Goal: Register for event/course

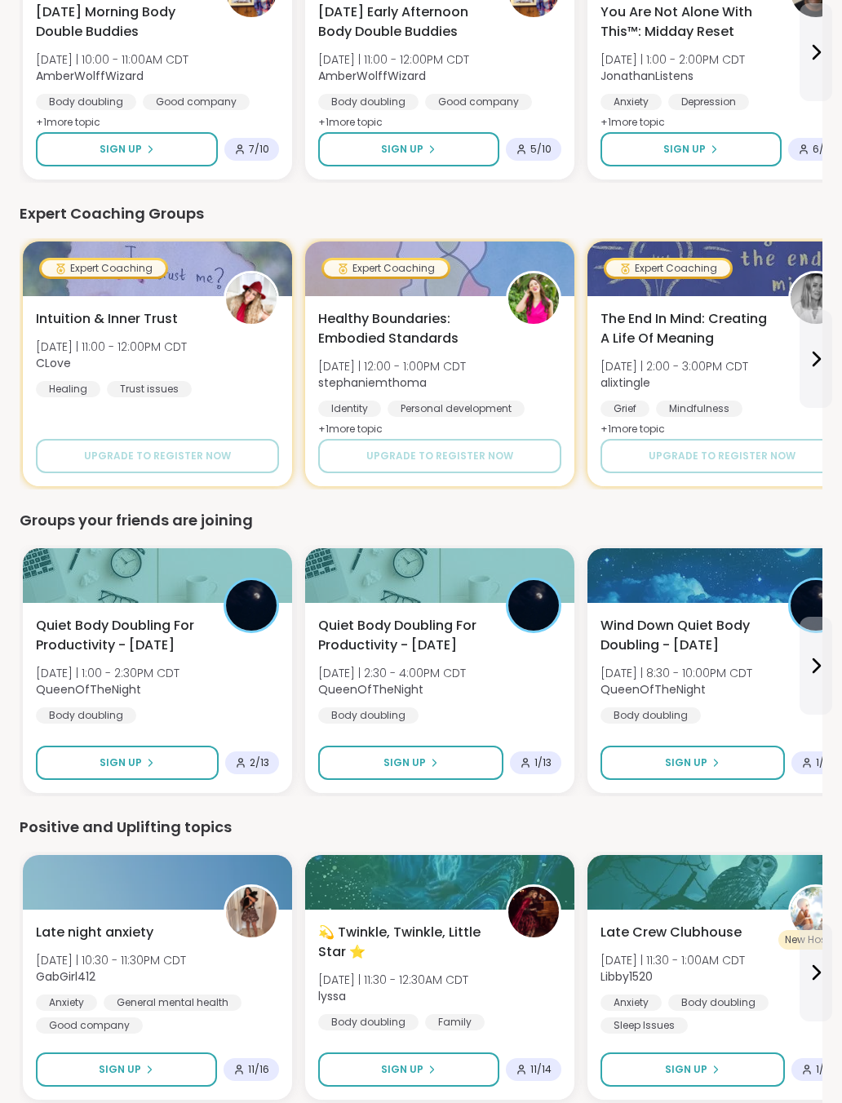
scroll to position [653, 0]
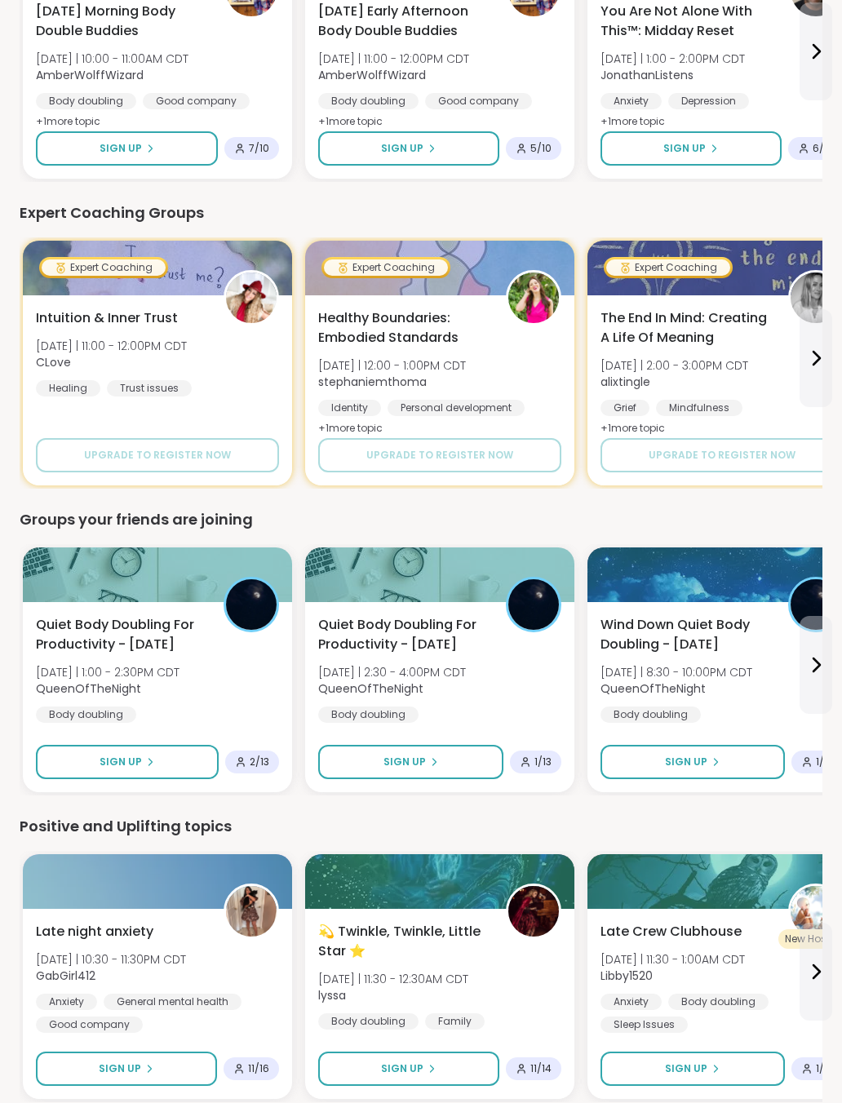
click at [76, 709] on div "Body doubling" at bounding box center [86, 714] width 100 height 16
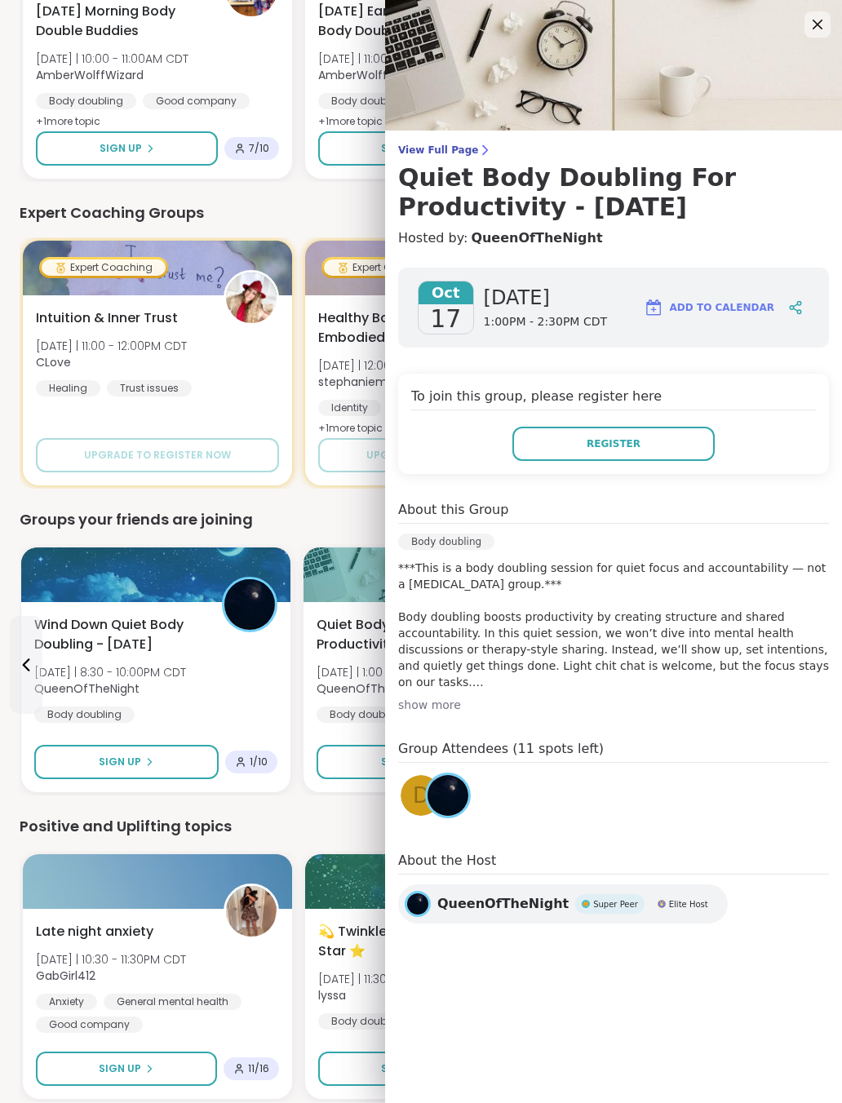
click at [834, 28] on img at bounding box center [613, 65] width 457 height 131
click at [821, 28] on icon at bounding box center [817, 25] width 10 height 10
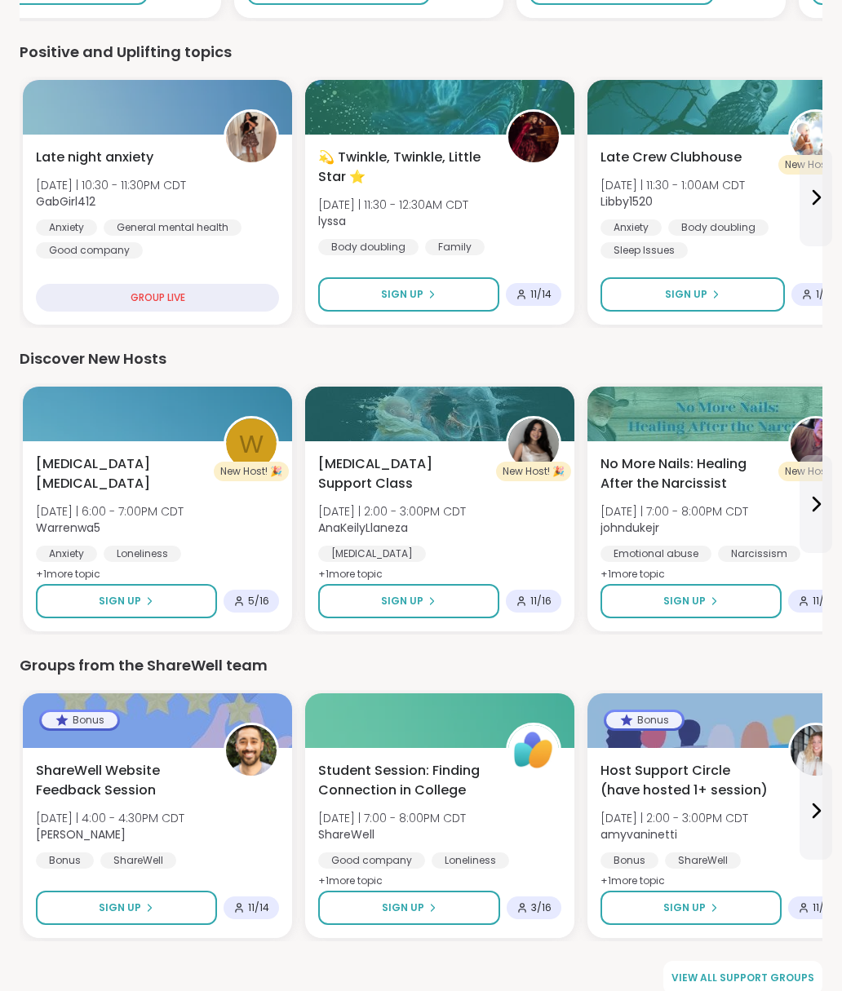
scroll to position [1447, 0]
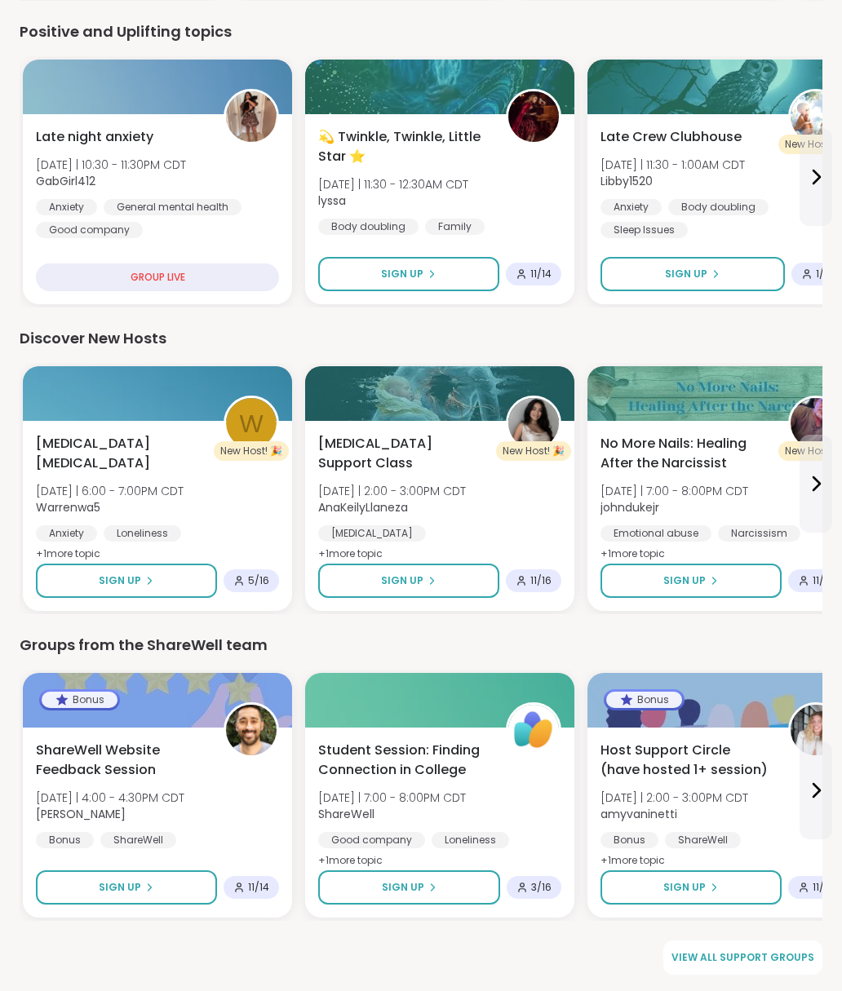
click at [756, 947] on link "View all support groups" at bounding box center [742, 958] width 159 height 34
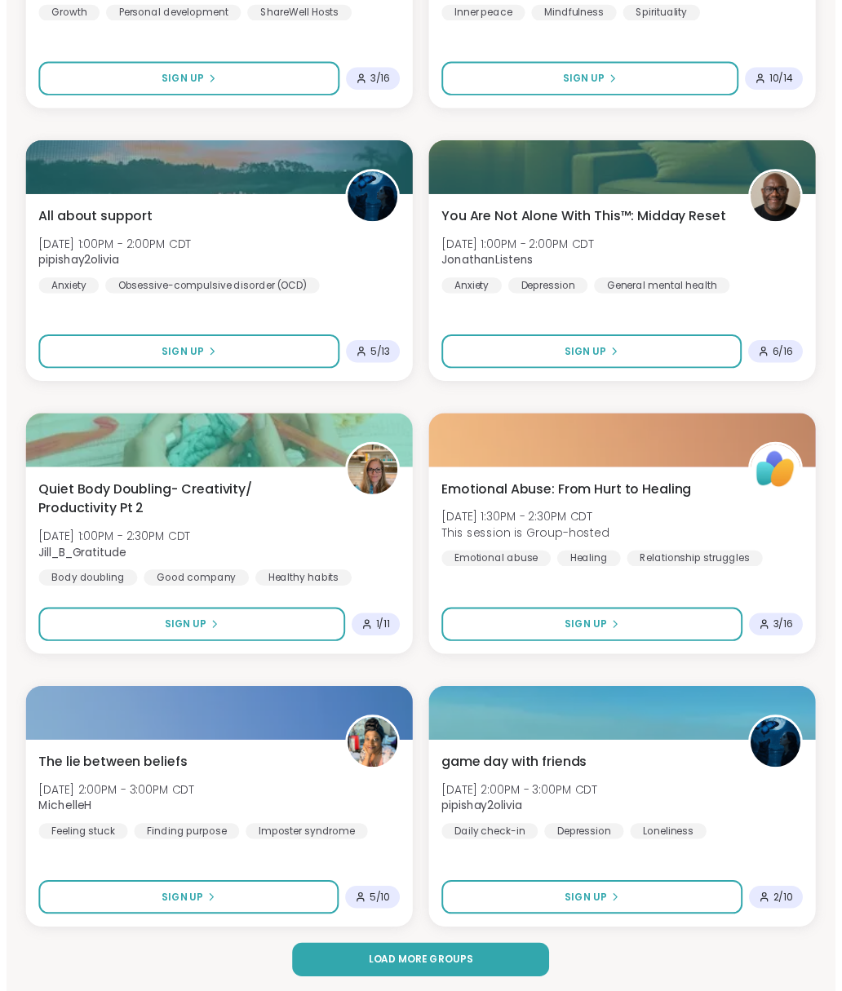
scroll to position [4309, 0]
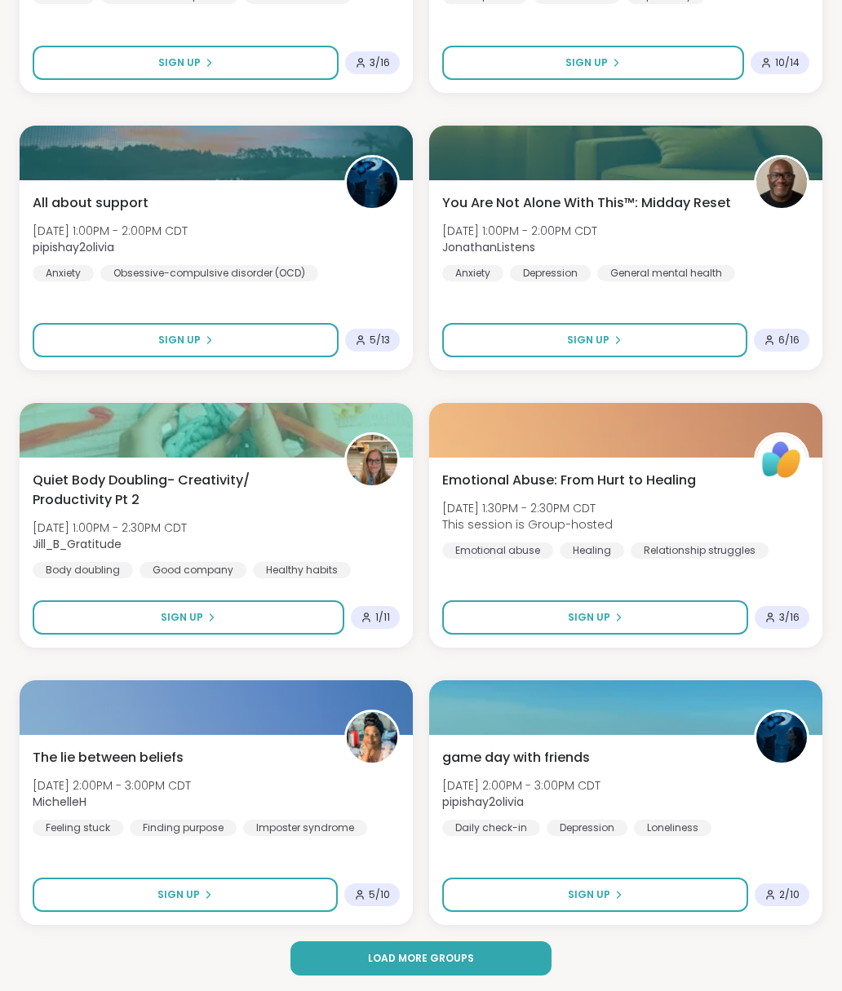
click at [389, 967] on button "Load more groups" at bounding box center [420, 958] width 261 height 34
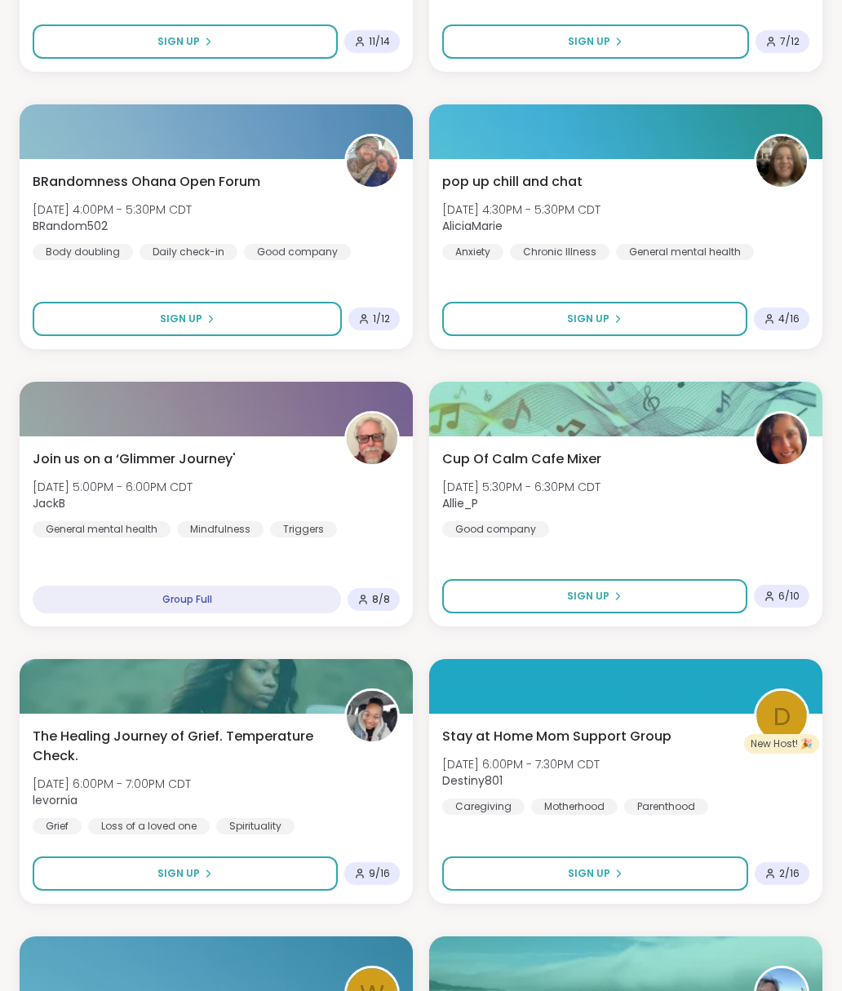
scroll to position [5995, 0]
click at [54, 728] on span "The Healing Journey of Grief. Temperature Check." at bounding box center [180, 746] width 294 height 39
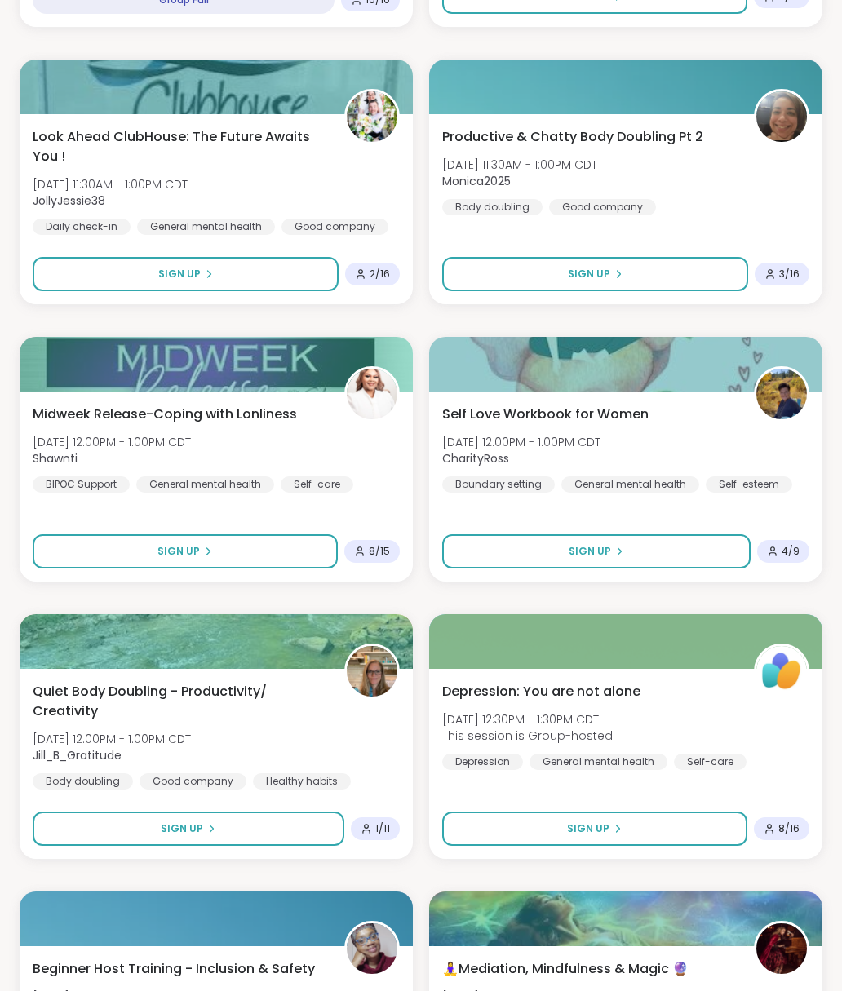
scroll to position [3265, 0]
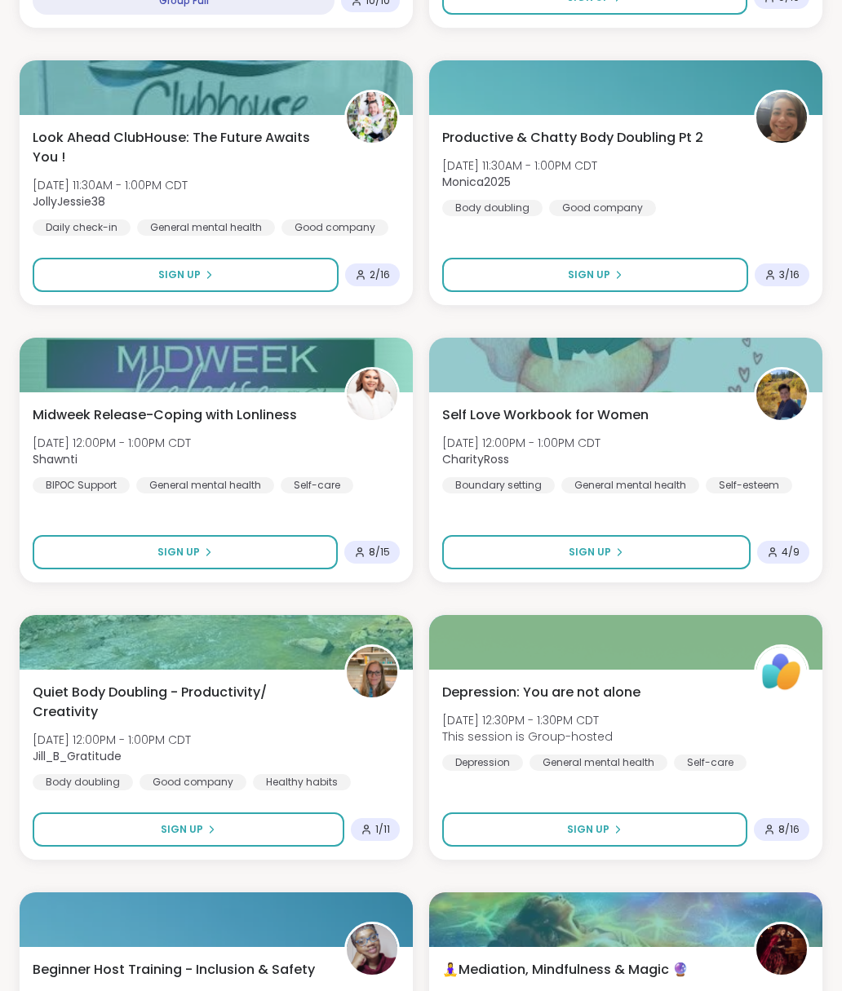
click at [53, 423] on span "Midweek Release-Coping with Lonliness" at bounding box center [165, 415] width 264 height 20
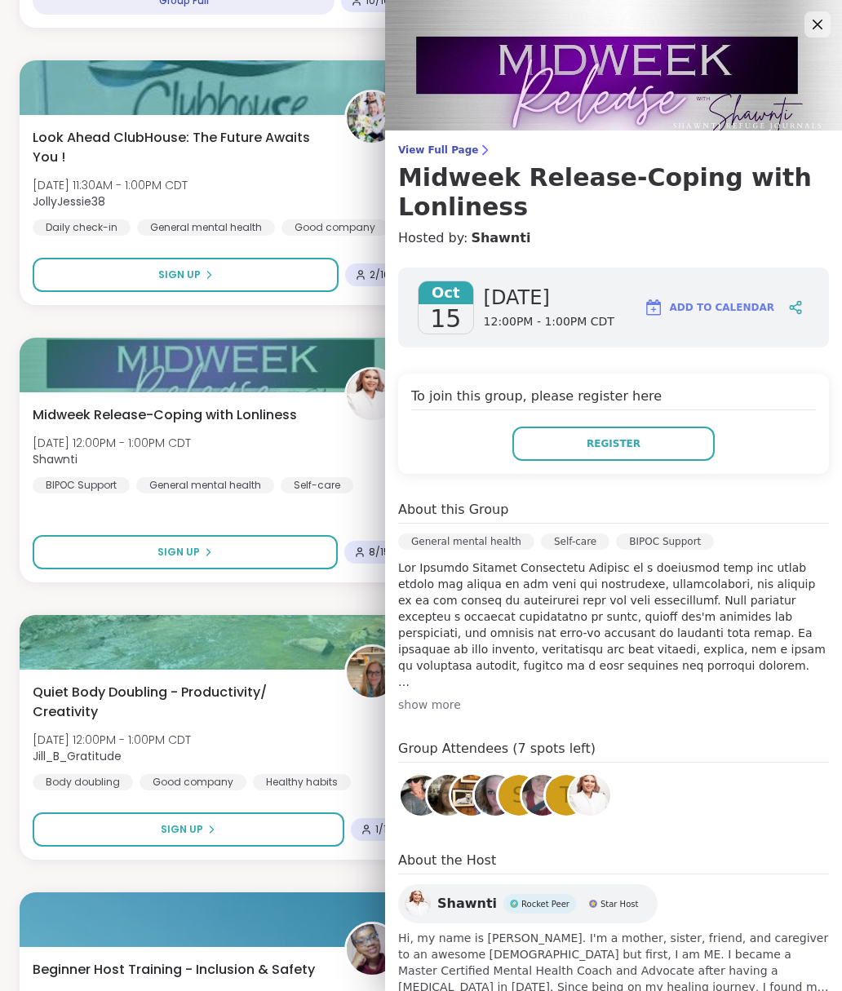
click at [26, 509] on div "Midweek Release-Coping with Lonliness [DATE] 12:00PM - 1:00PM CDT Shawnti BIPOC…" at bounding box center [216, 487] width 393 height 190
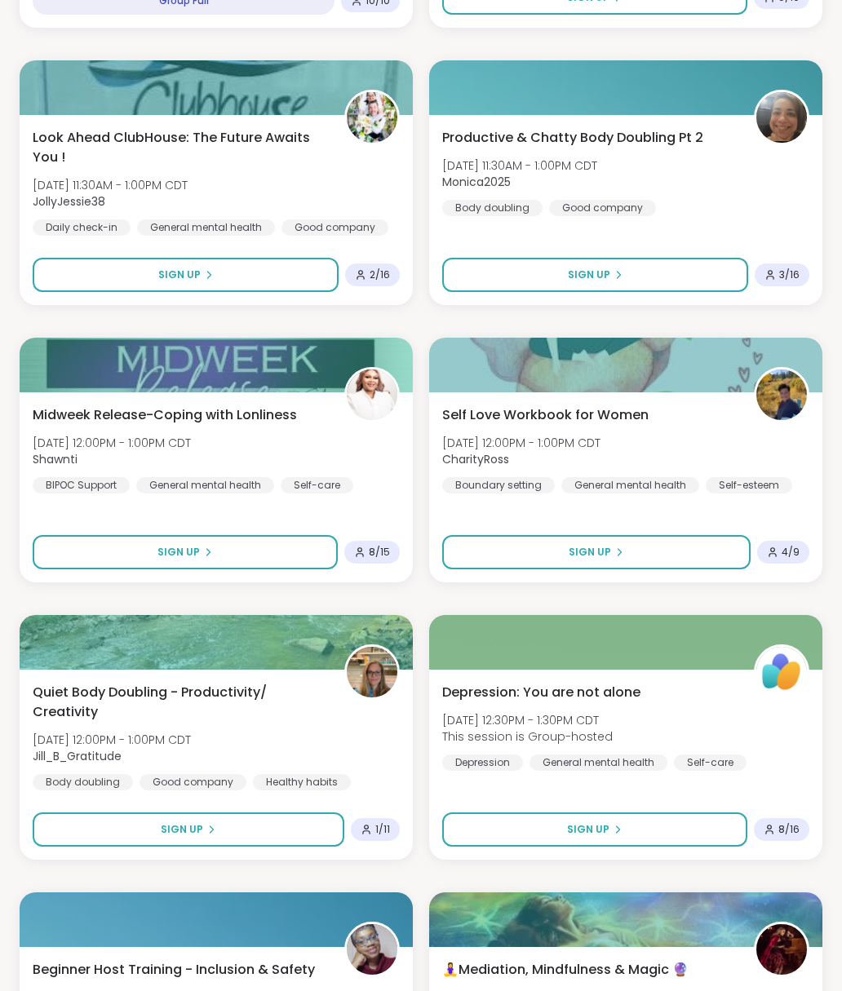
scroll to position [3267, 0]
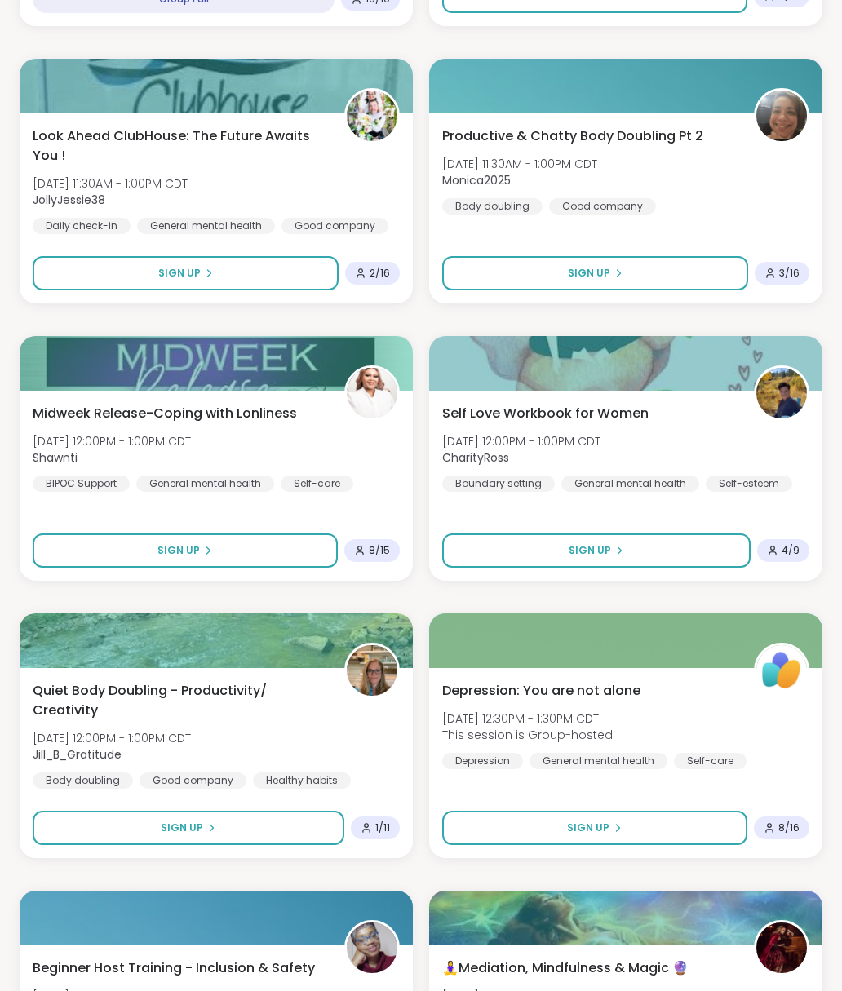
click at [246, 518] on div "Midweek Release-Coping with Lonliness [DATE] 12:00PM - 1:00PM CDT Shawnti BIPOC…" at bounding box center [216, 486] width 393 height 190
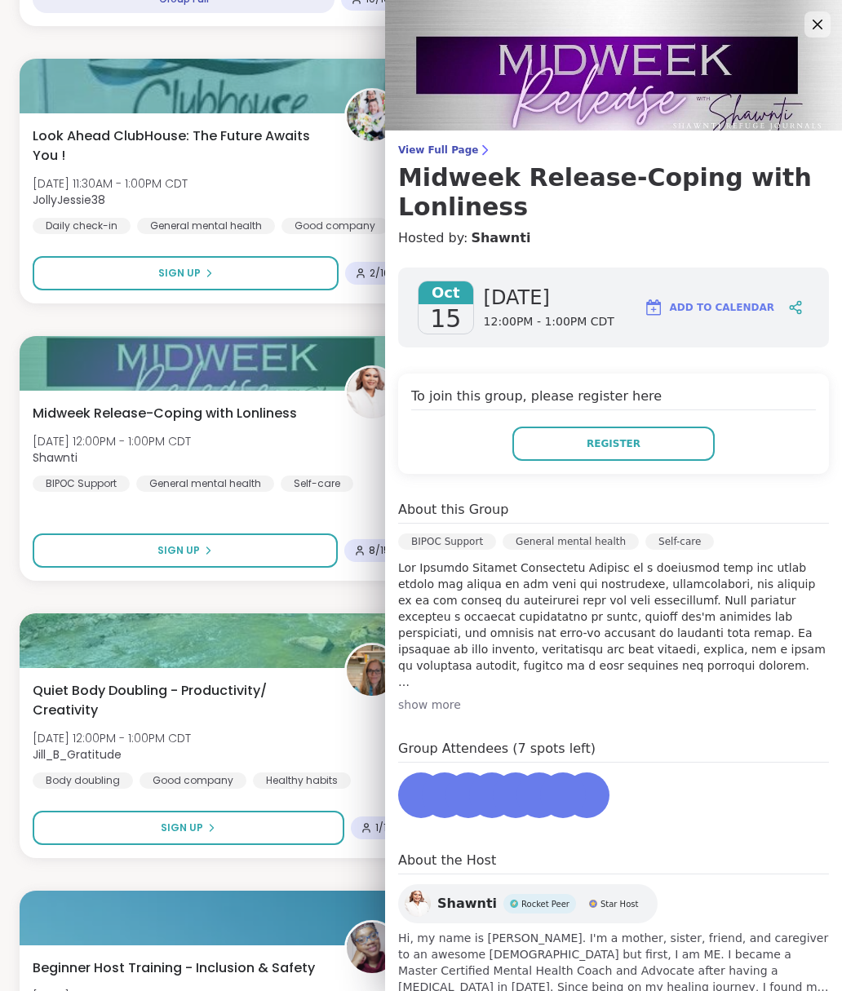
click at [362, 551] on circle at bounding box center [360, 549] width 4 height 4
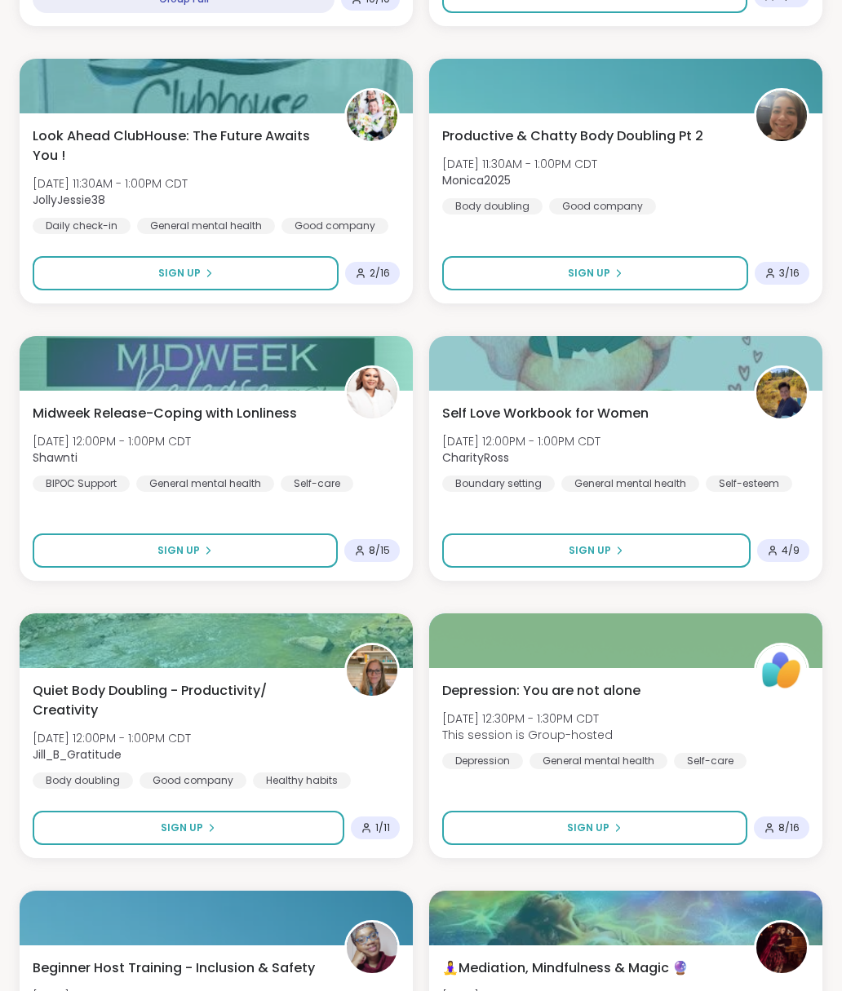
click at [338, 535] on div "Sign Up" at bounding box center [185, 550] width 305 height 34
click at [379, 547] on span "8 / 15" at bounding box center [379, 550] width 21 height 13
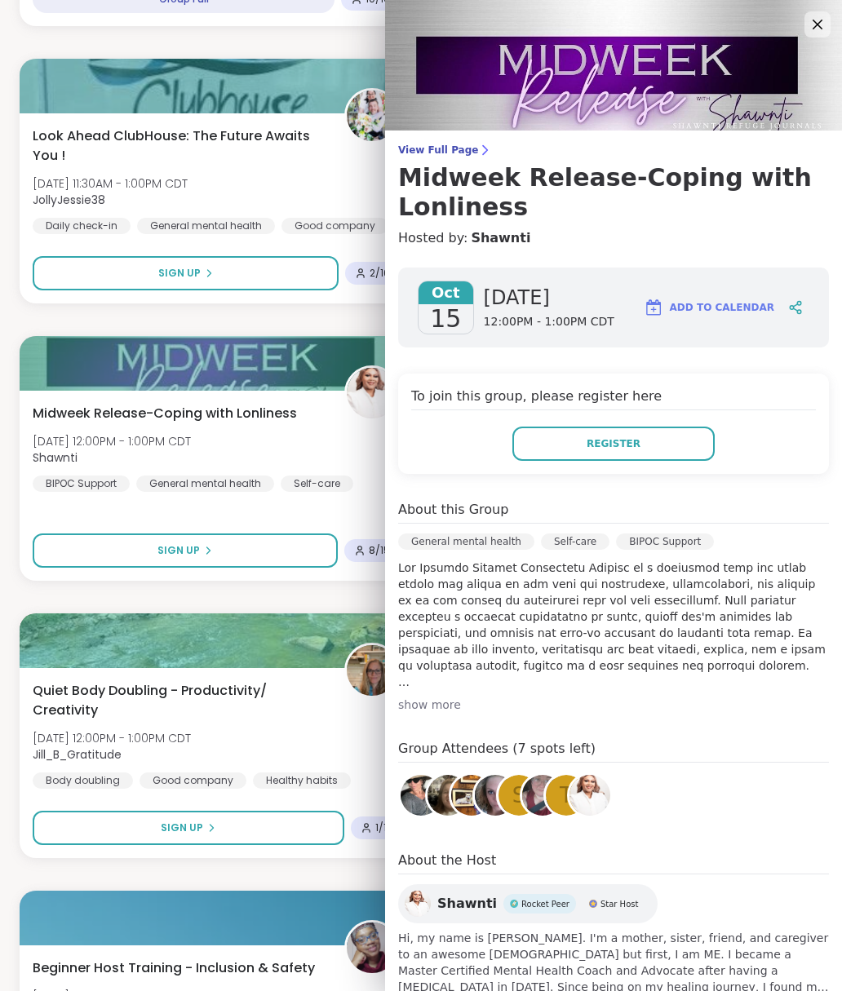
click at [456, 798] on img at bounding box center [471, 795] width 41 height 41
click at [430, 788] on img at bounding box center [447, 795] width 41 height 41
click at [527, 789] on img at bounding box center [542, 795] width 41 height 41
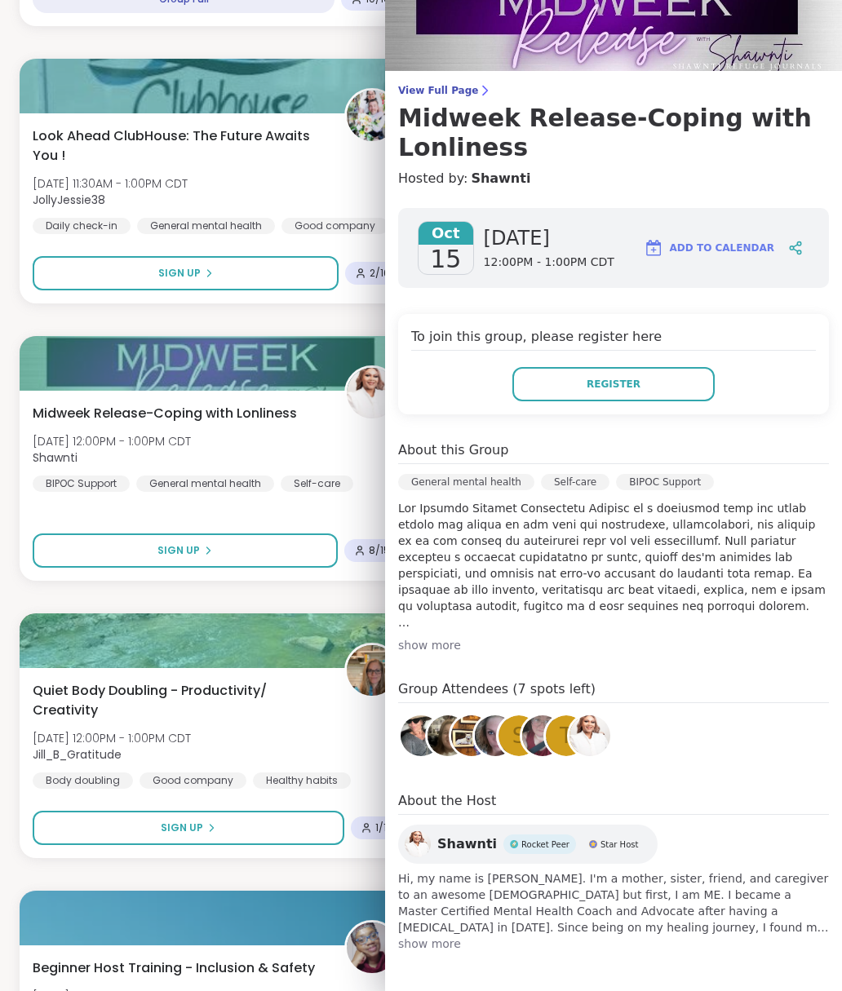
scroll to position [60, 0]
click at [419, 950] on span "show more" at bounding box center [613, 944] width 431 height 16
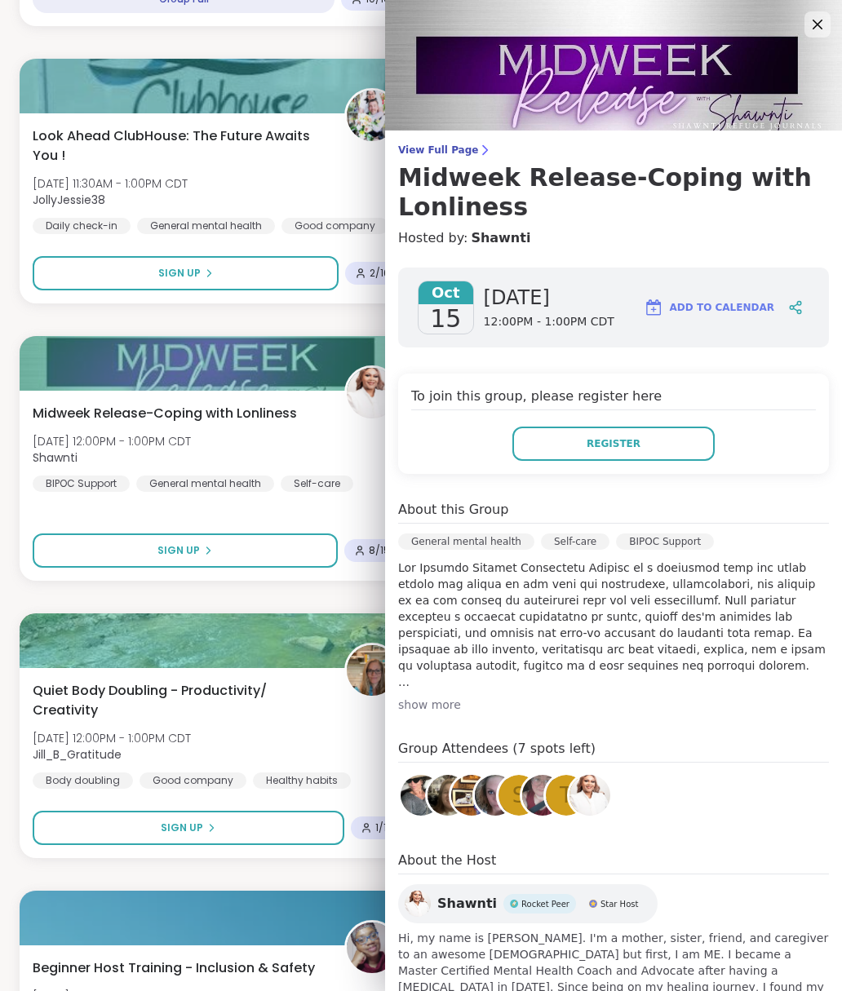
scroll to position [0, 0]
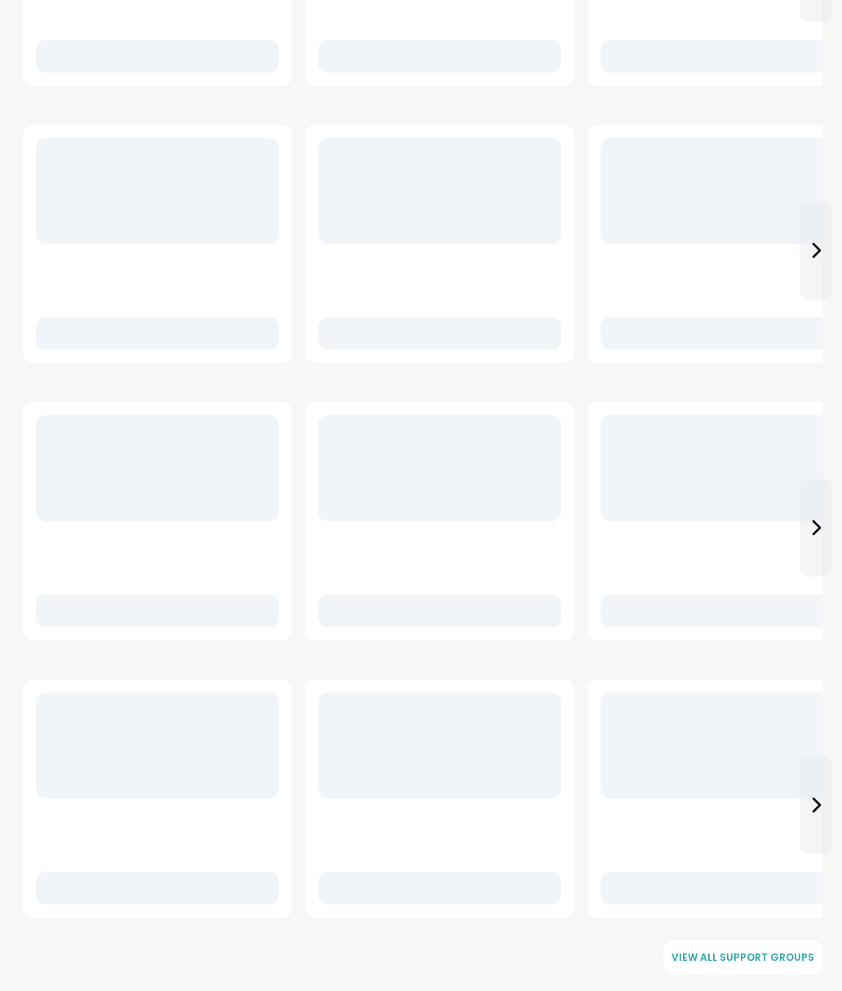
scroll to position [987, 0]
